Goal: Check status: Check status

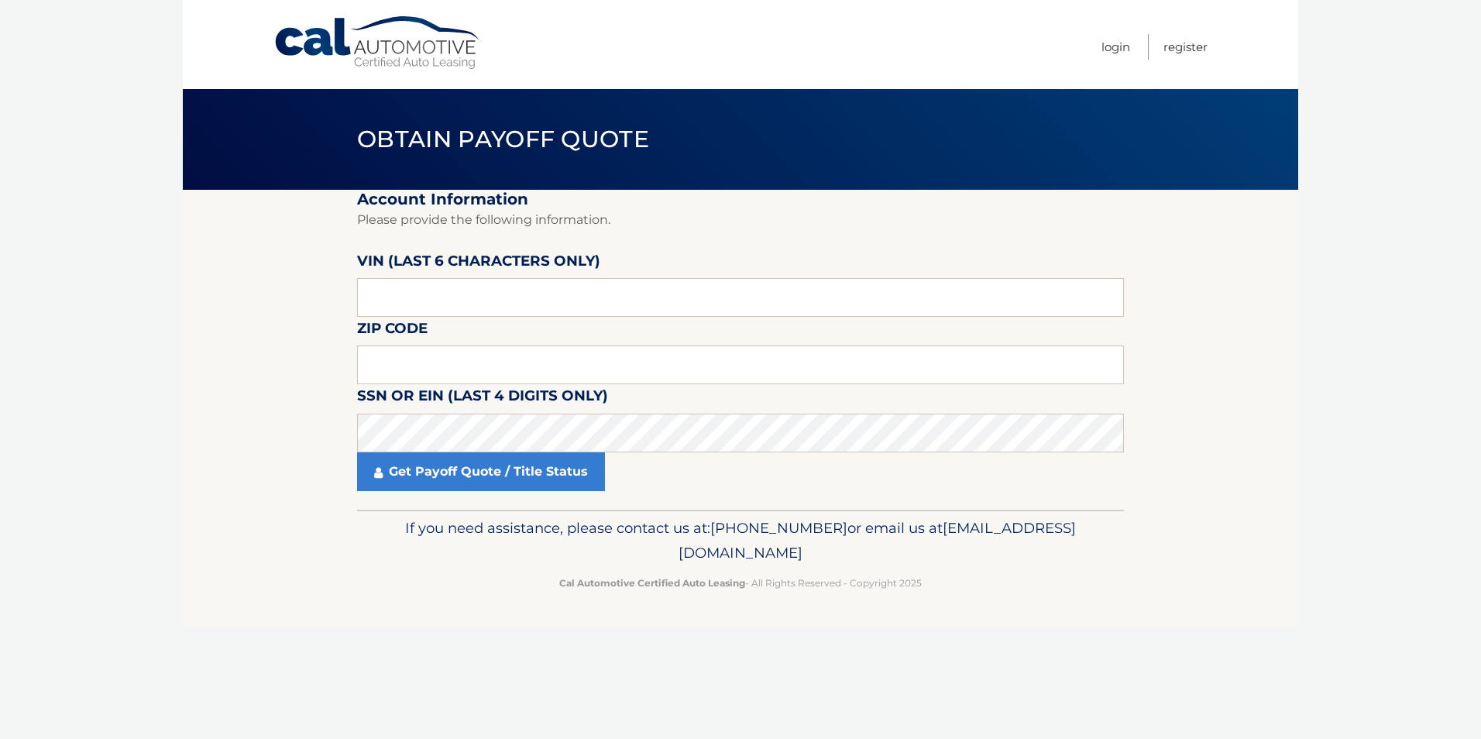
click at [509, 276] on label "VIN (last 6 characters only)" at bounding box center [478, 263] width 243 height 29
click at [517, 287] on input "text" at bounding box center [740, 297] width 767 height 39
type input "159976"
type input "19144"
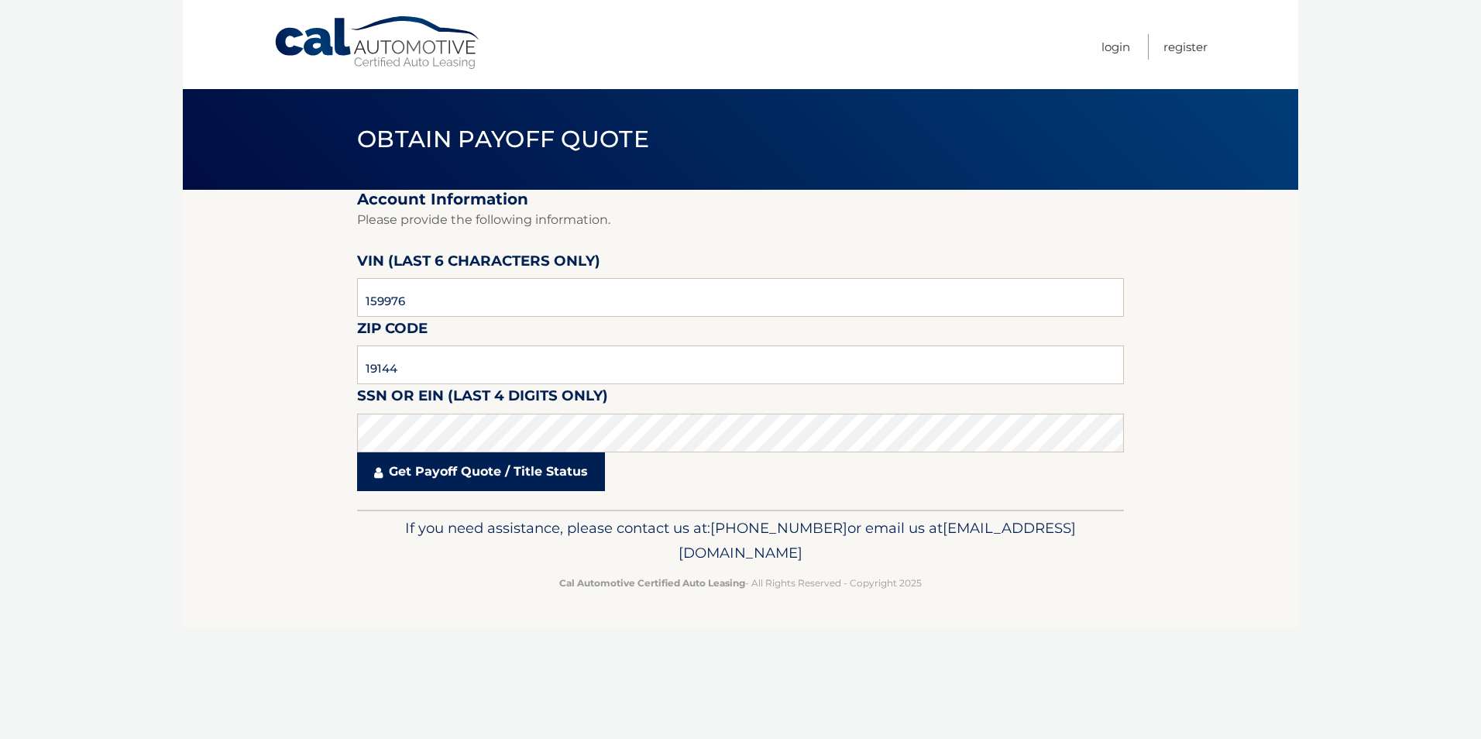
click at [420, 472] on link "Get Payoff Quote / Title Status" at bounding box center [481, 471] width 248 height 39
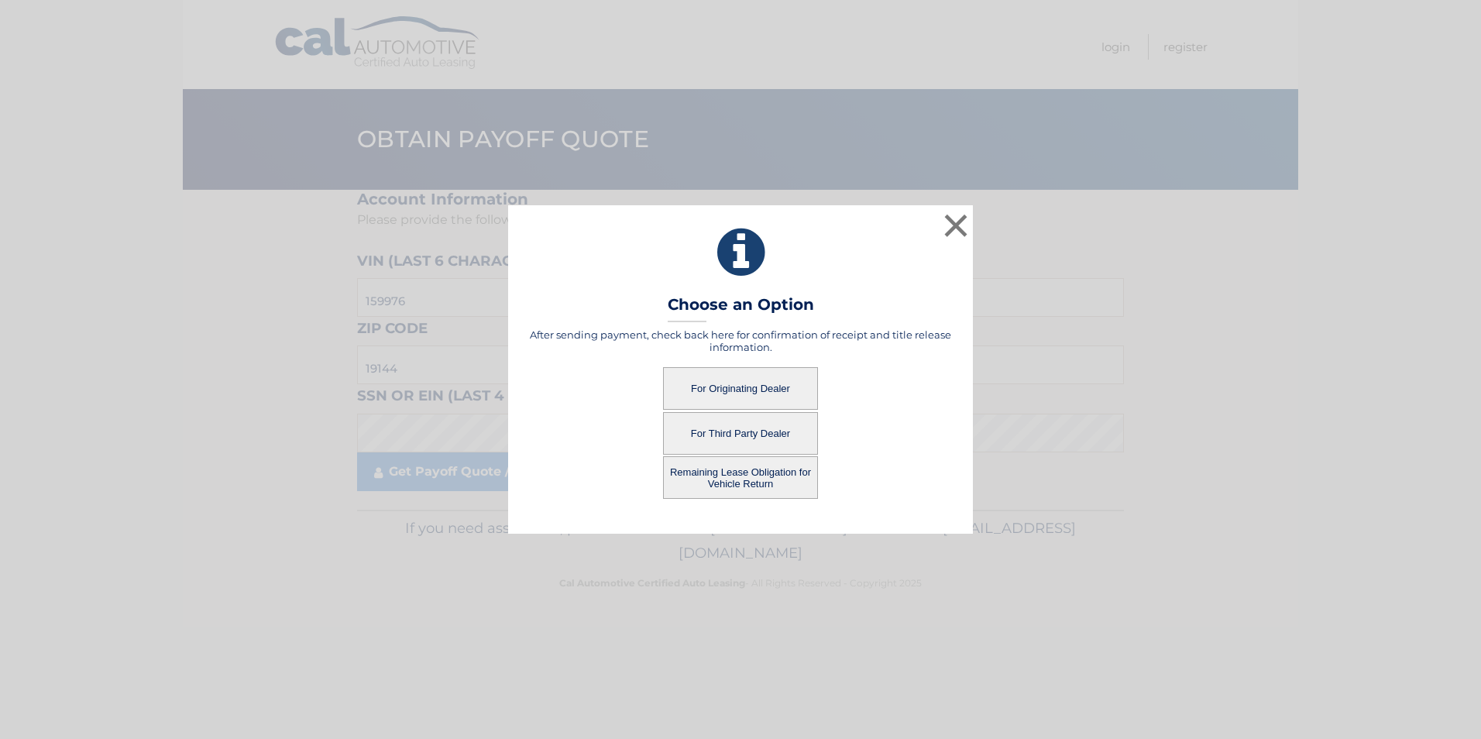
click at [747, 379] on button "For Originating Dealer" at bounding box center [740, 388] width 155 height 43
click at [742, 396] on button "For Originating Dealer" at bounding box center [740, 388] width 155 height 43
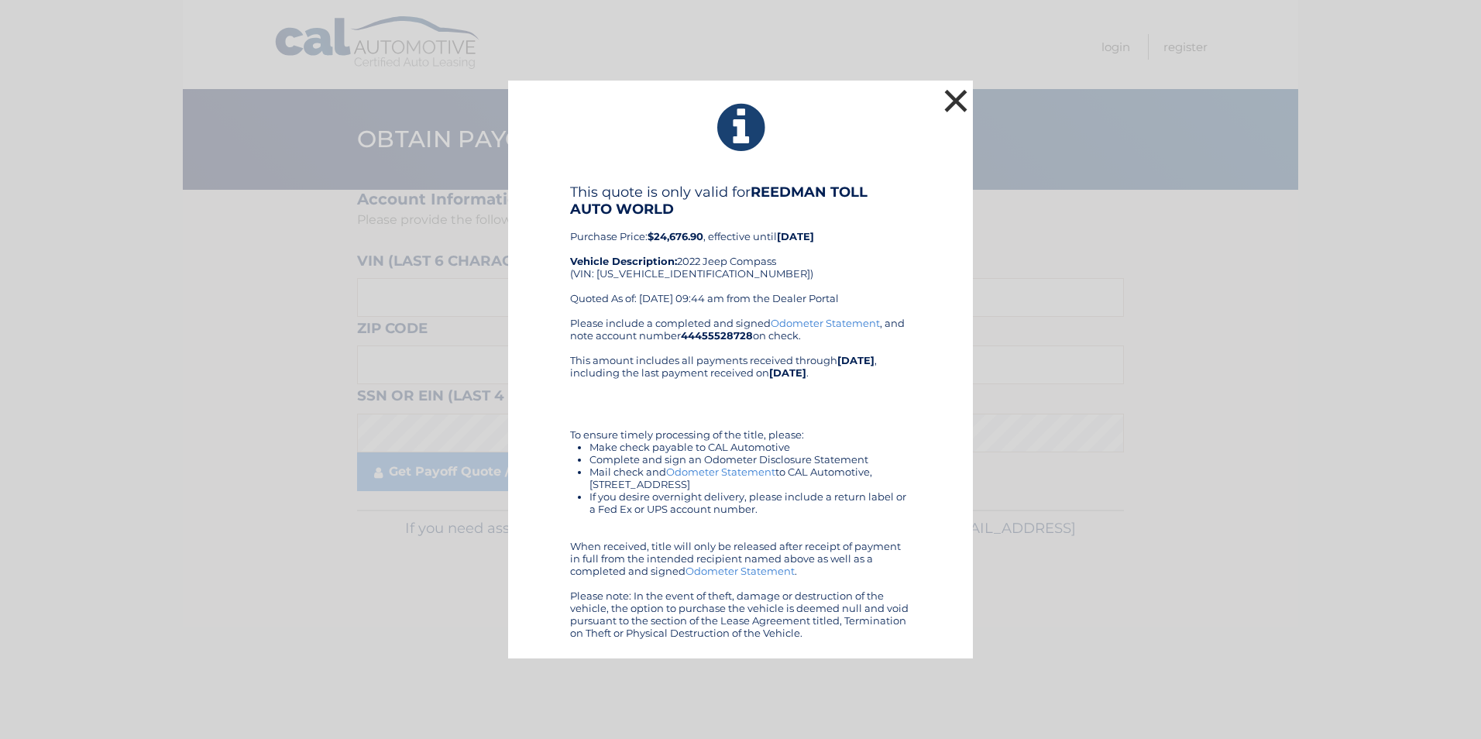
click at [949, 94] on button "×" at bounding box center [955, 100] width 31 height 31
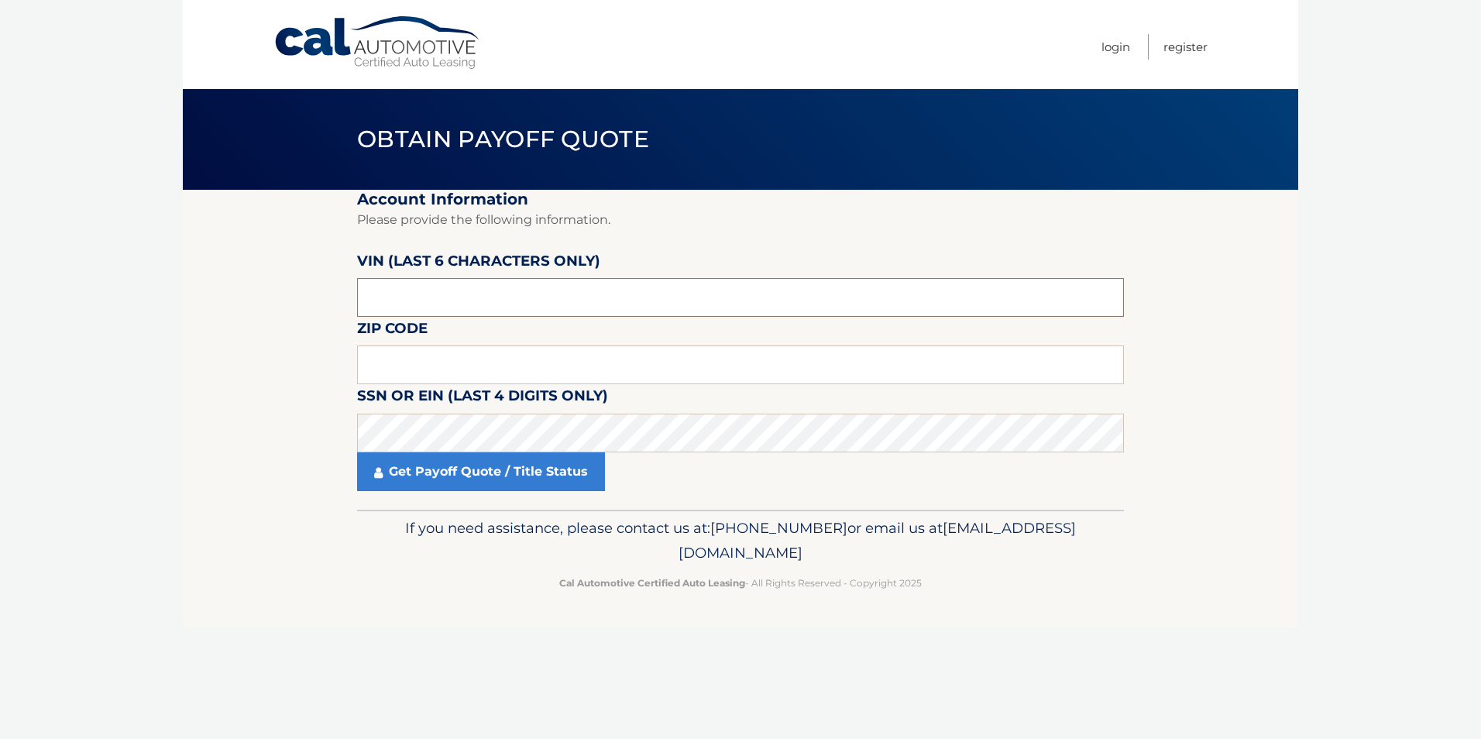
click at [394, 297] on input "text" at bounding box center [740, 297] width 767 height 39
type input "159976"
type input "19144"
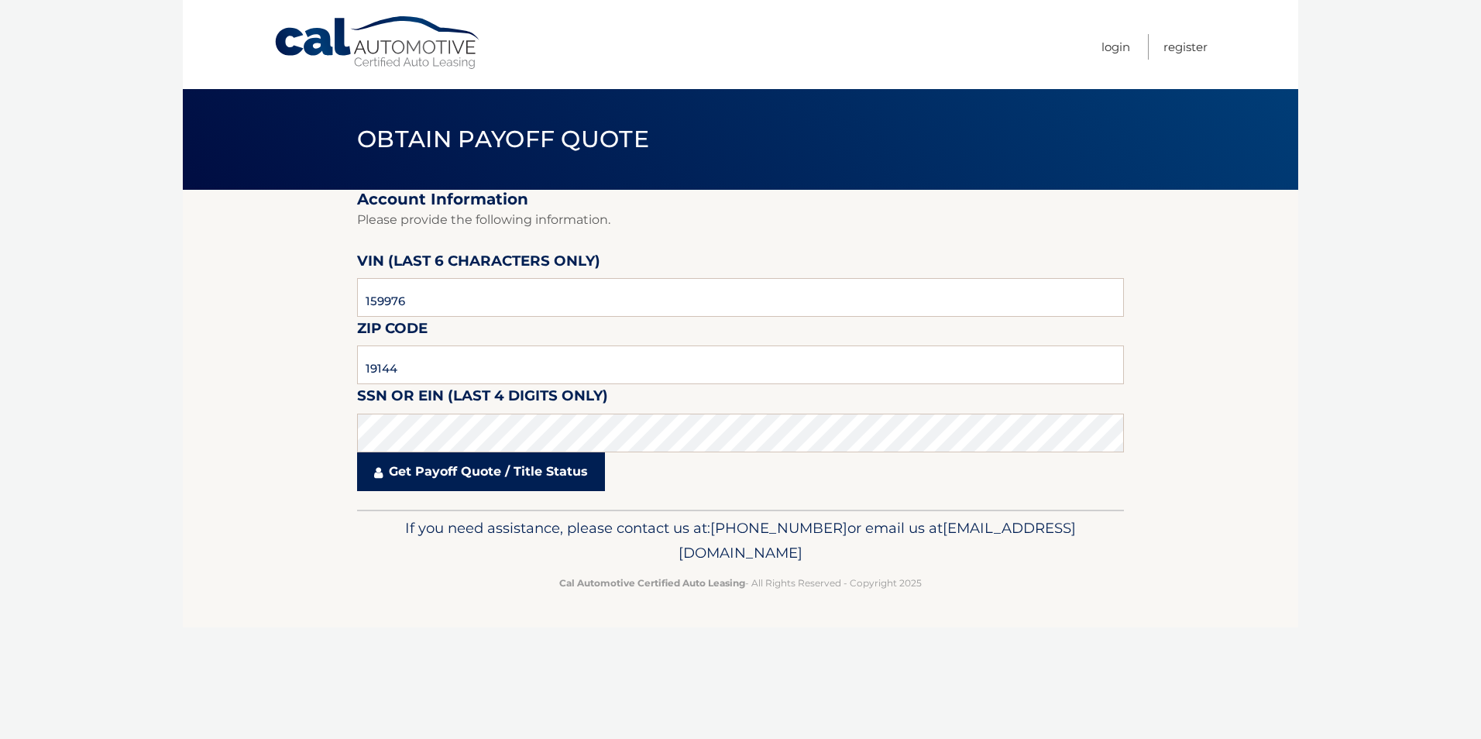
click at [486, 469] on link "Get Payoff Quote / Title Status" at bounding box center [481, 471] width 248 height 39
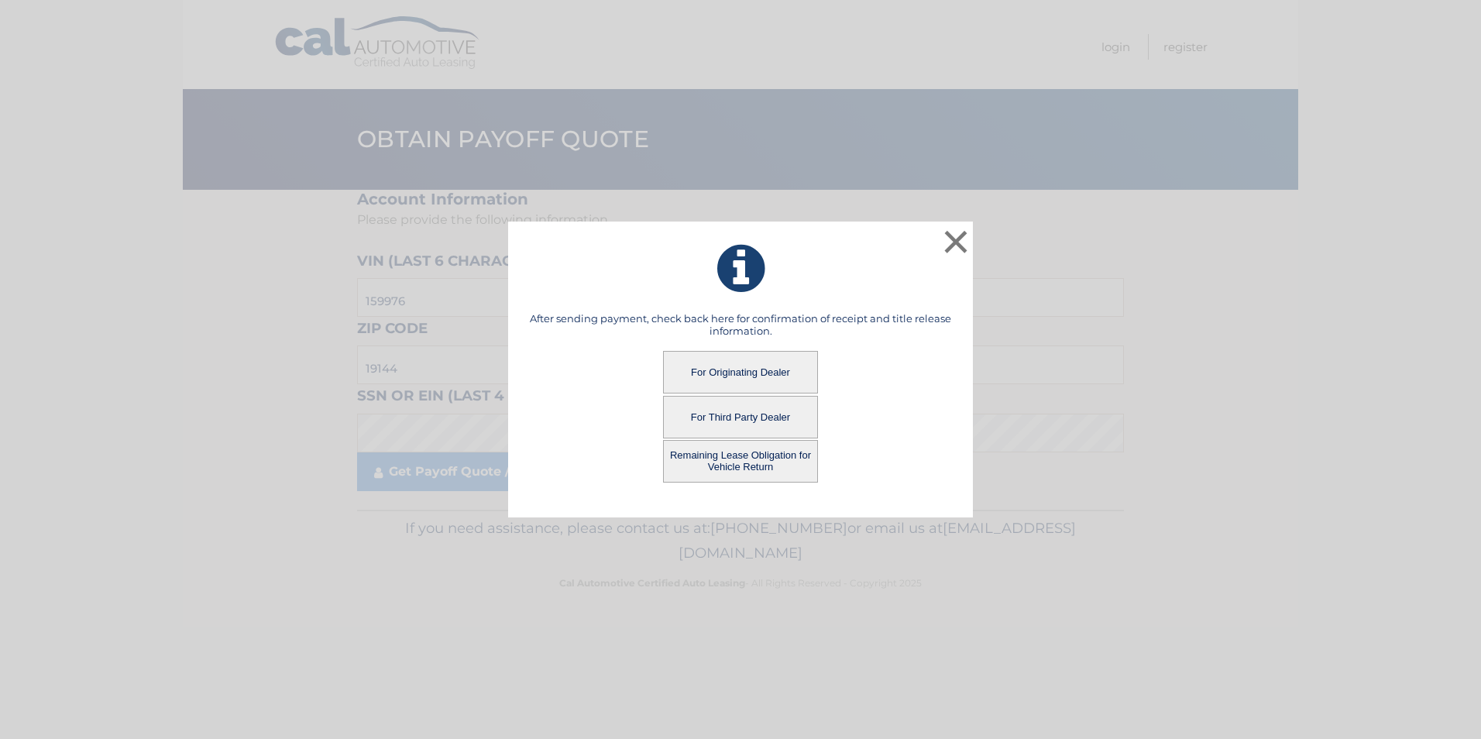
click at [717, 461] on button "Remaining Lease Obligation for Vehicle Return" at bounding box center [740, 461] width 155 height 43
click at [729, 458] on button "Remaining Lease Obligation for Vehicle Return" at bounding box center [740, 461] width 155 height 43
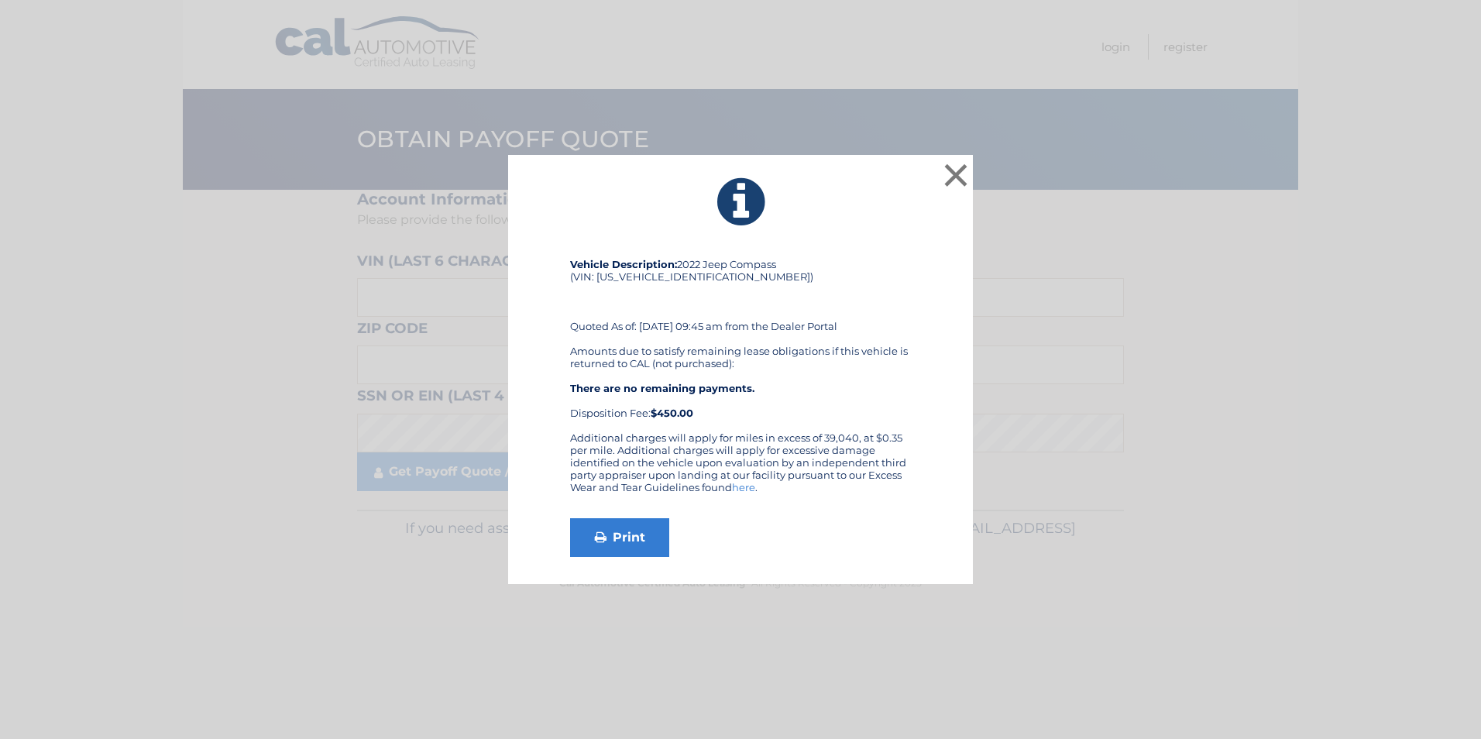
click at [212, 374] on div "× Vehicle Description: 2022 Jeep Compass (VIN: 3C4NJDDB6NT159976) Quoted As of:…" at bounding box center [740, 369] width 1468 height 429
